Goal: Find specific page/section: Locate item on page

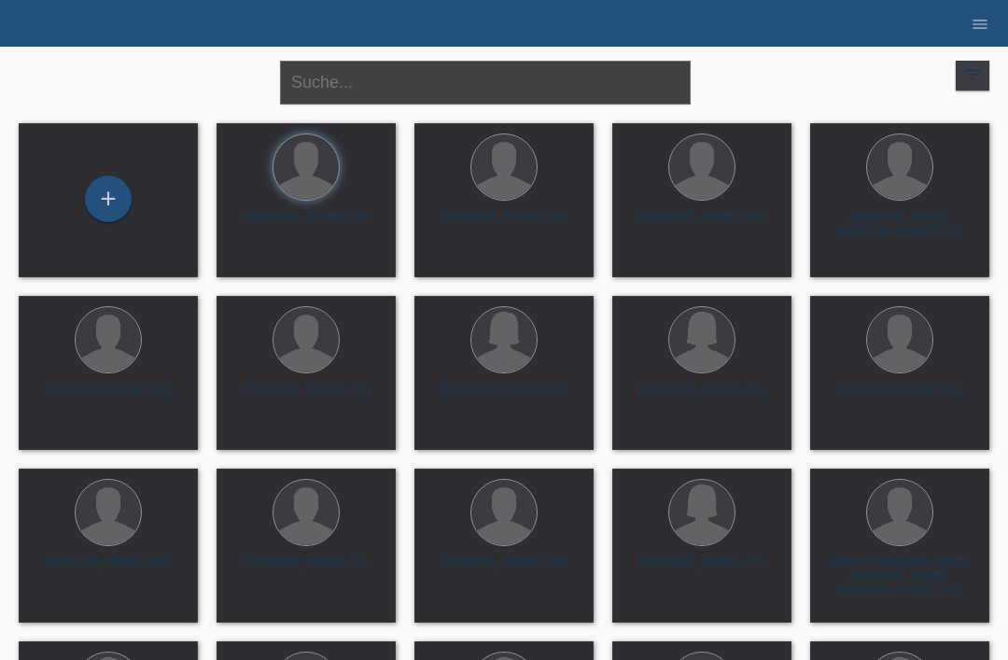
click at [470, 87] on input "text" at bounding box center [485, 83] width 411 height 44
type input "Qasim"
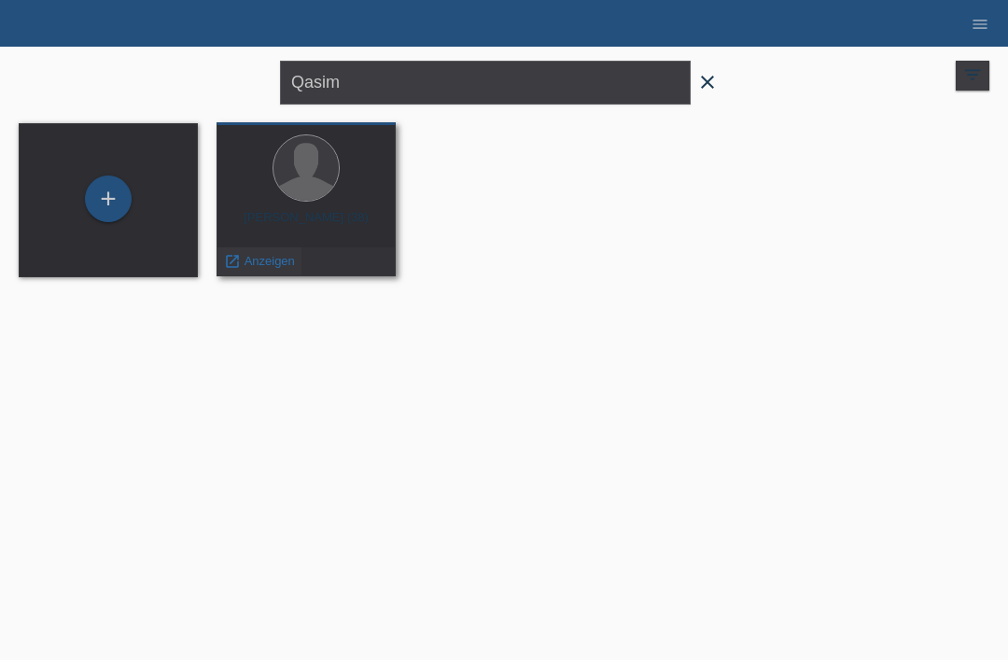
click at [238, 256] on icon "launch" at bounding box center [232, 261] width 17 height 17
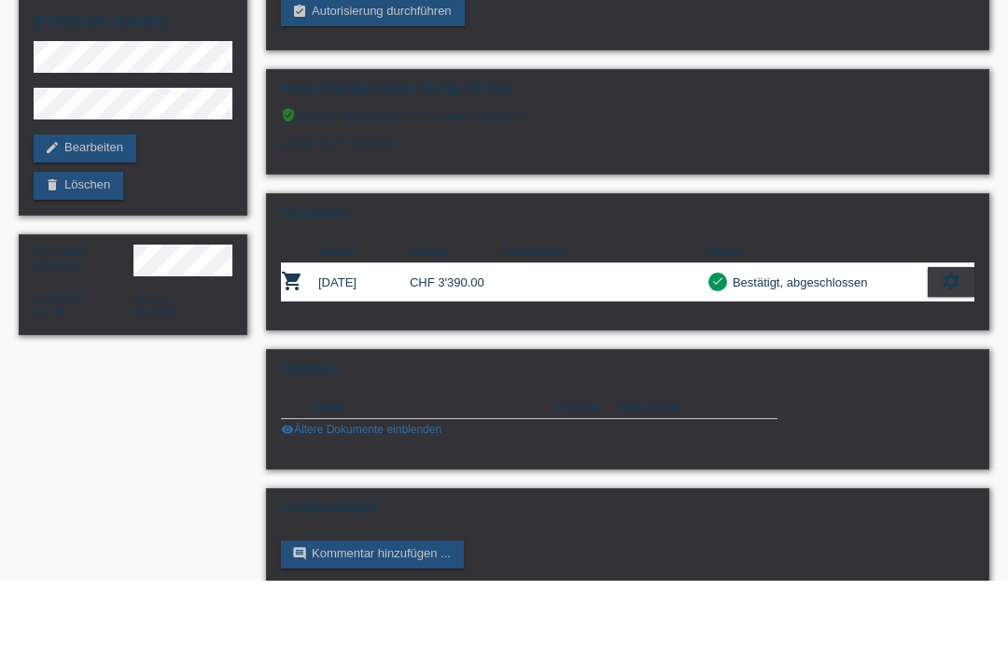
scroll to position [58, 0]
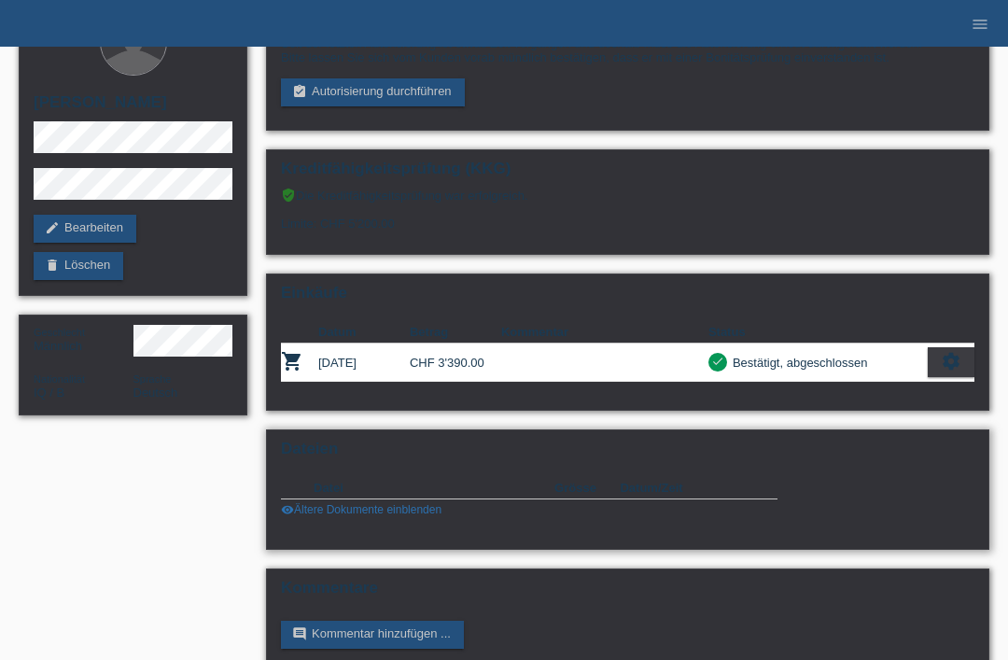
click at [364, 516] on link "visibility Ältere Dokumente einblenden" at bounding box center [361, 509] width 160 height 13
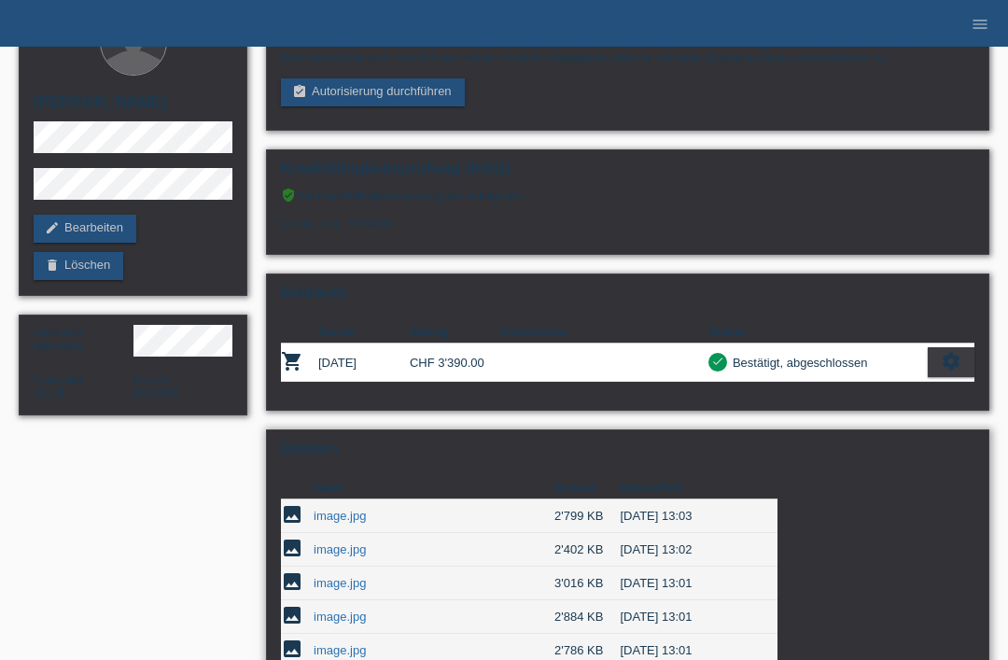
click at [339, 590] on link "image.jpg" at bounding box center [340, 583] width 52 height 14
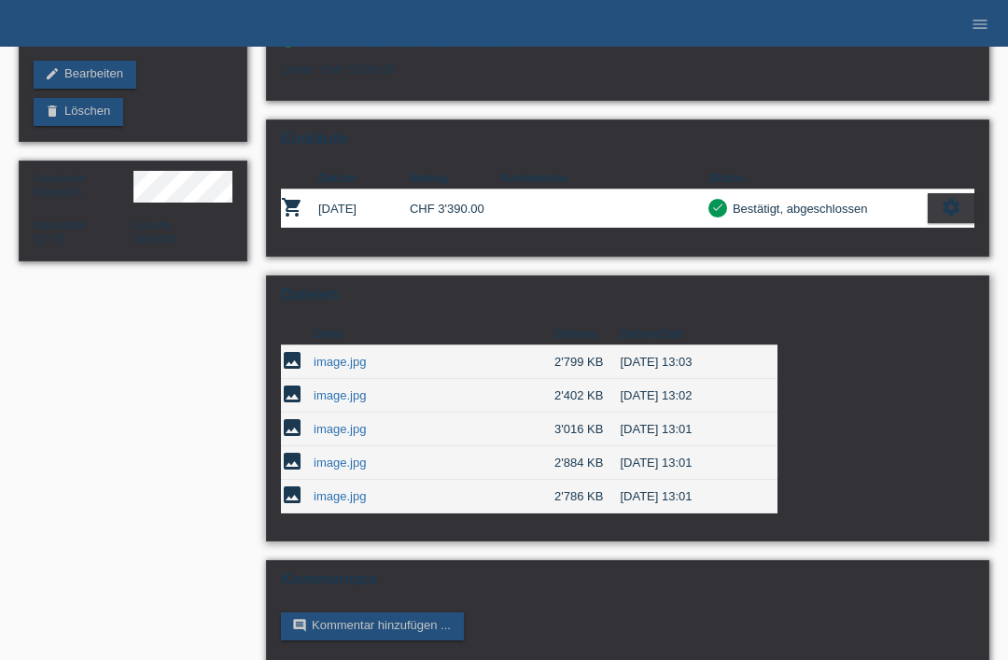
scroll to position [206, 0]
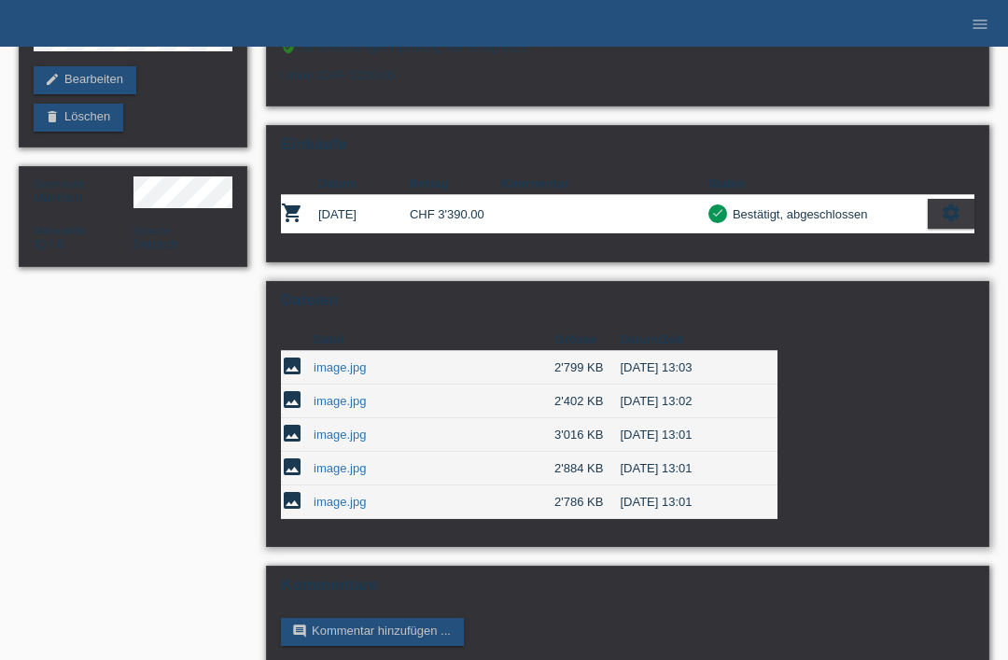
click at [339, 475] on link "image.jpg" at bounding box center [340, 468] width 52 height 14
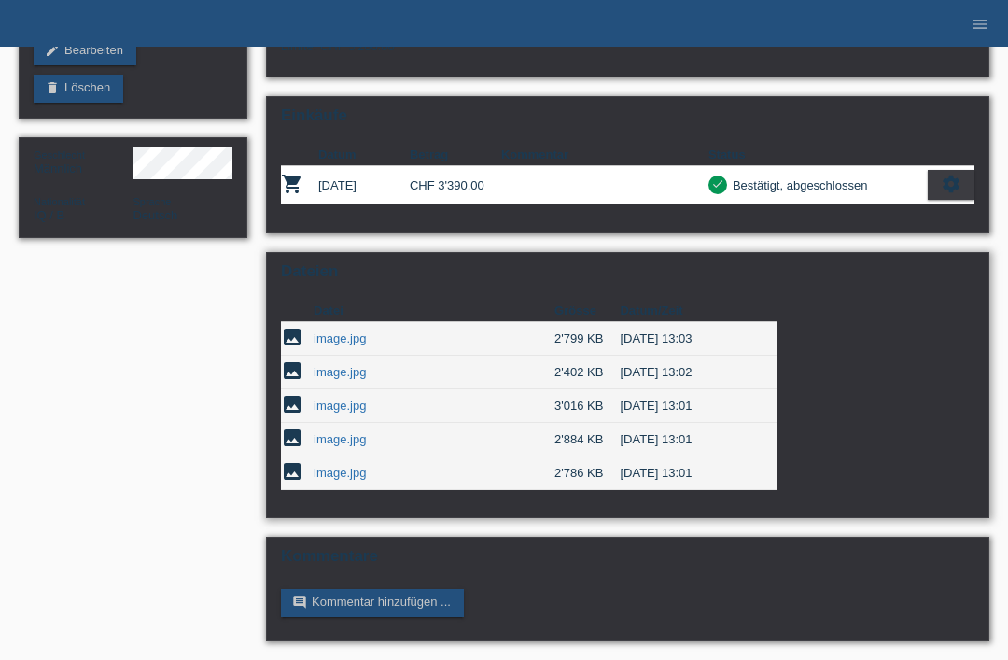
click at [334, 469] on link "image.jpg" at bounding box center [340, 473] width 52 height 14
click at [328, 365] on link "image.jpg" at bounding box center [340, 372] width 52 height 14
click at [335, 331] on link "image.jpg" at bounding box center [340, 338] width 52 height 14
